Goal: Use online tool/utility: Utilize a website feature to perform a specific function

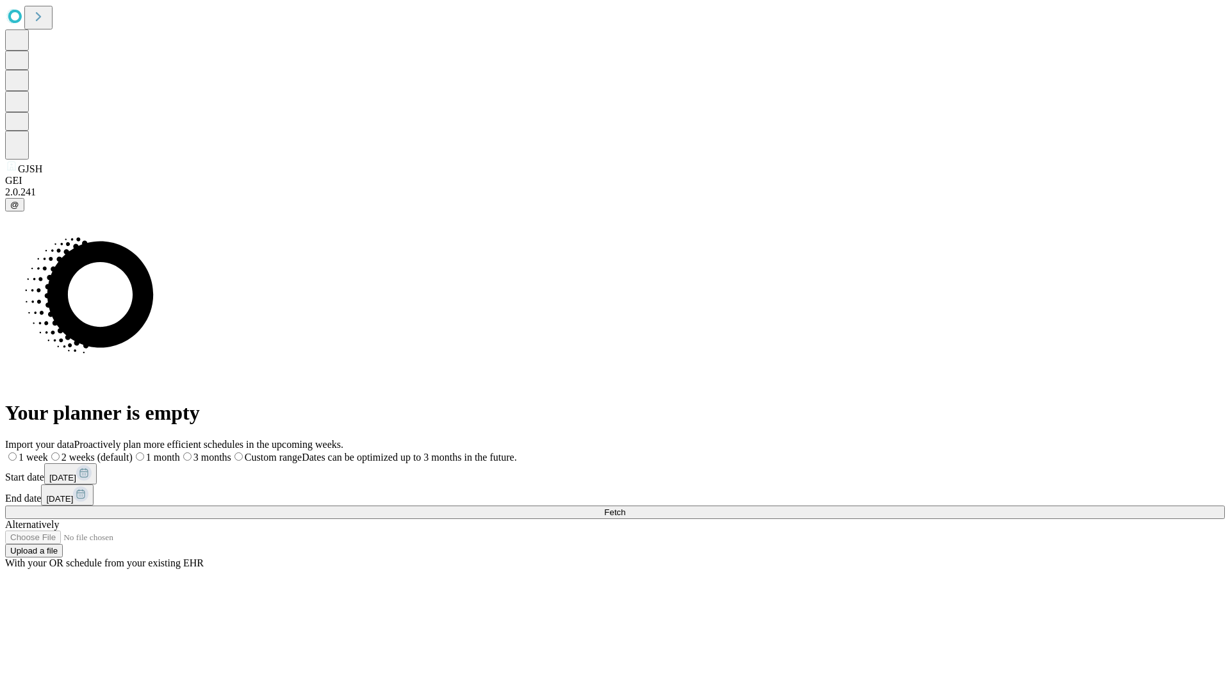
click at [625, 507] on span "Fetch" at bounding box center [614, 512] width 21 height 10
